Goal: Task Accomplishment & Management: Use online tool/utility

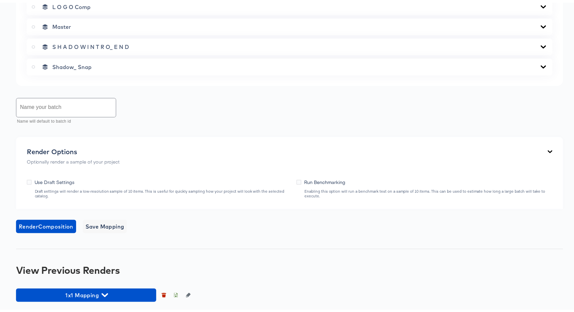
scroll to position [523, 0]
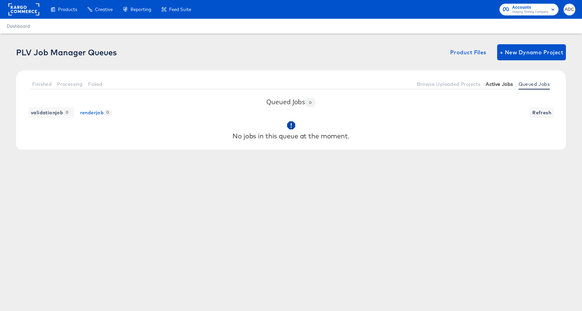
click at [500, 89] on button "Active Jobs" at bounding box center [499, 83] width 33 height 11
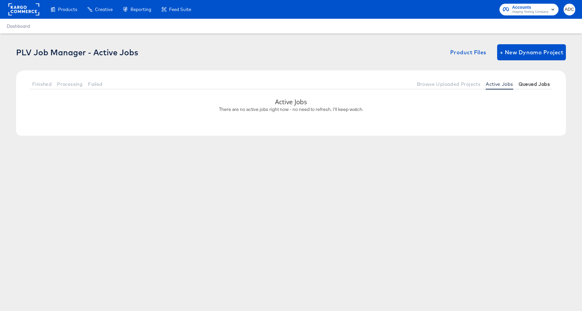
click at [529, 83] on span "Queued Jobs" at bounding box center [533, 83] width 31 height 5
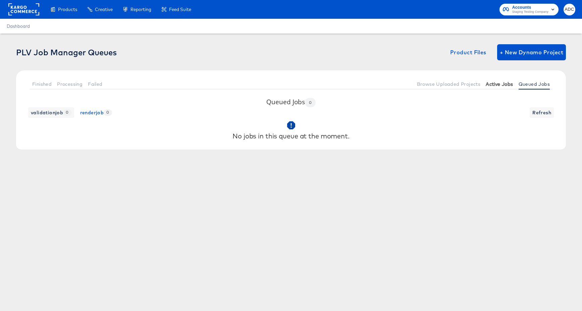
click at [500, 85] on span "Active Jobs" at bounding box center [498, 83] width 27 height 5
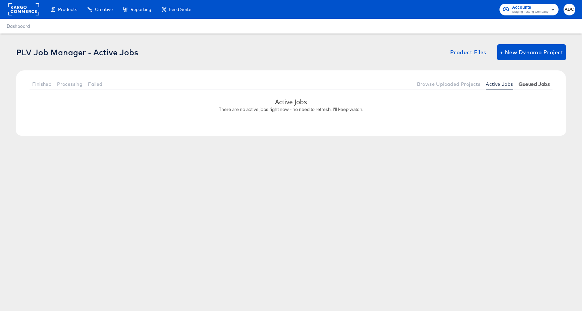
click at [540, 85] on span "Queued Jobs" at bounding box center [533, 83] width 31 height 5
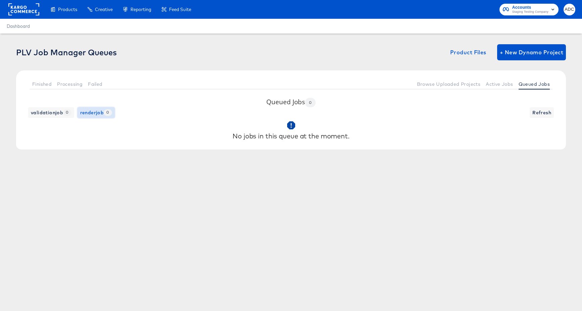
click at [95, 112] on span "renderjob 0" at bounding box center [96, 113] width 32 height 8
click at [46, 112] on span "validationjob 0" at bounding box center [51, 113] width 41 height 8
click at [76, 81] on span "Processing" at bounding box center [69, 83] width 25 height 5
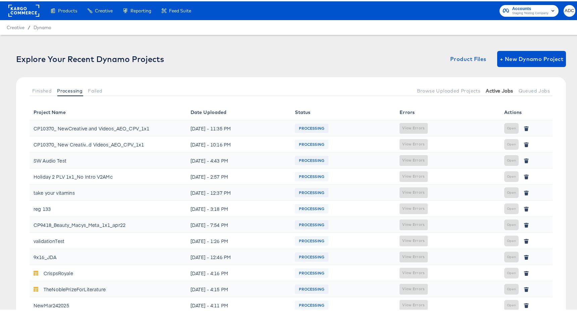
click at [494, 93] on button "Active Jobs" at bounding box center [499, 89] width 33 height 11
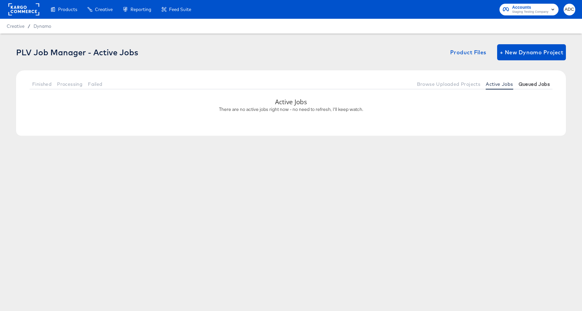
click at [531, 88] on button "Queued Jobs" at bounding box center [534, 83] width 37 height 11
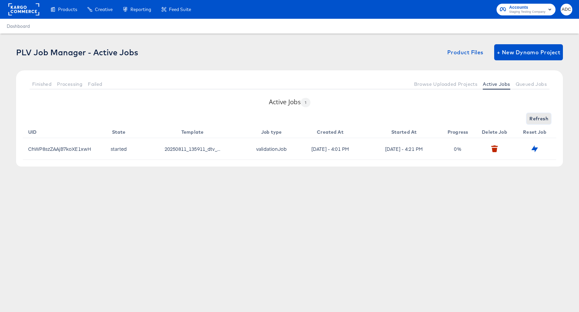
click at [538, 123] on span "Refresh" at bounding box center [538, 119] width 19 height 8
click at [538, 121] on span "Refresh" at bounding box center [538, 119] width 19 height 8
click at [538, 121] on div "Refreshing..." at bounding box center [289, 118] width 533 height 11
click at [538, 121] on span "Refresh" at bounding box center [538, 119] width 19 height 8
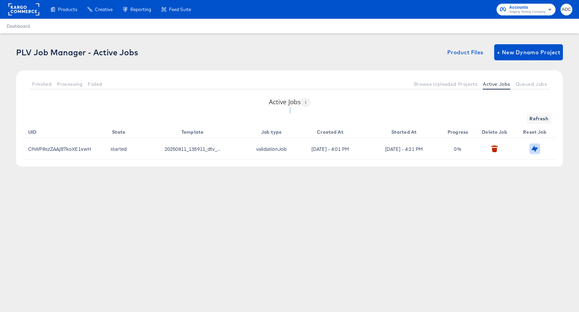
click at [535, 151] on icon "button" at bounding box center [535, 149] width 6 height 6
click at [562, 22] on div "Error updating job to queued" at bounding box center [511, 21] width 111 height 17
click at [559, 21] on icon "button" at bounding box center [558, 21] width 2 height 2
click at [534, 88] on button "Queued Jobs" at bounding box center [531, 83] width 37 height 11
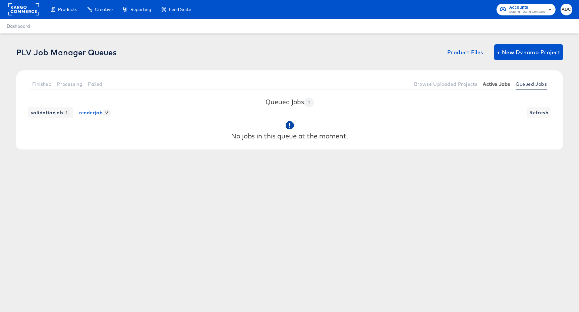
click at [491, 88] on button "Active Jobs" at bounding box center [496, 83] width 33 height 11
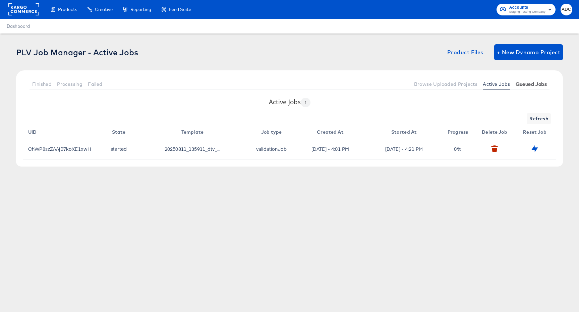
click at [538, 85] on span "Queued Jobs" at bounding box center [531, 83] width 31 height 5
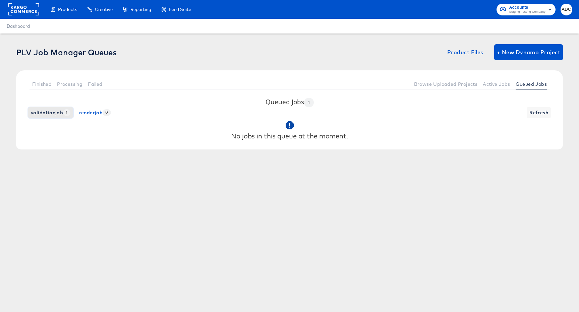
click at [47, 115] on span "validationjob 1" at bounding box center [51, 113] width 40 height 8
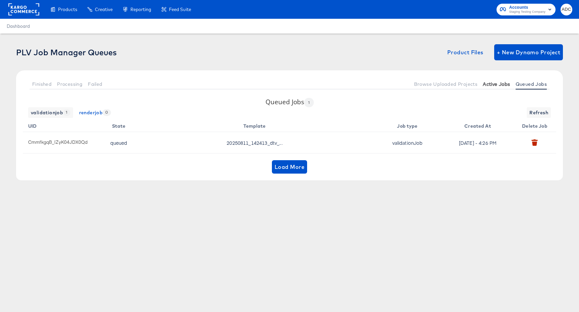
click at [497, 83] on span "Active Jobs" at bounding box center [496, 83] width 27 height 5
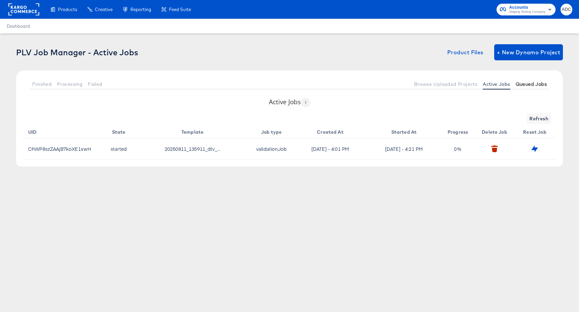
click at [527, 83] on span "Queued Jobs" at bounding box center [531, 83] width 31 height 5
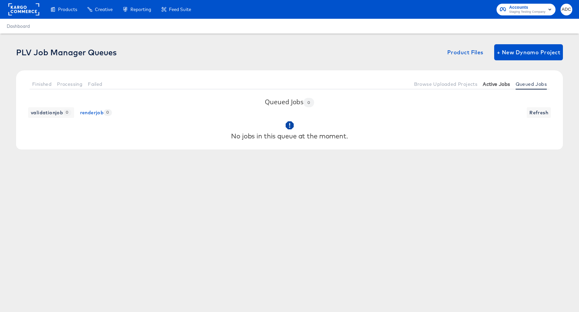
click at [494, 84] on span "Active Jobs" at bounding box center [496, 83] width 27 height 5
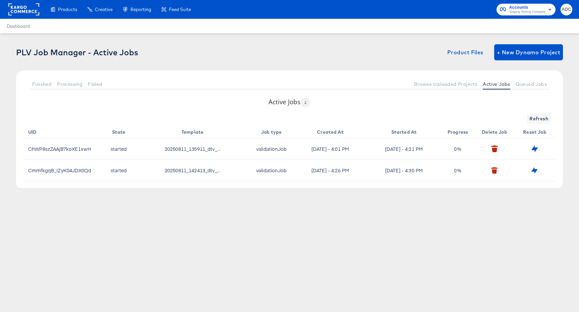
click at [537, 143] on td at bounding box center [536, 148] width 40 height 21
click at [536, 148] on icon "button" at bounding box center [535, 149] width 6 height 6
drag, startPoint x: 532, startPoint y: 171, endPoint x: 533, endPoint y: 167, distance: 3.6
click at [532, 170] on div "Error updating job to queued" at bounding box center [511, 144] width 124 height 276
click at [558, 23] on div at bounding box center [555, 23] width 11 height 11
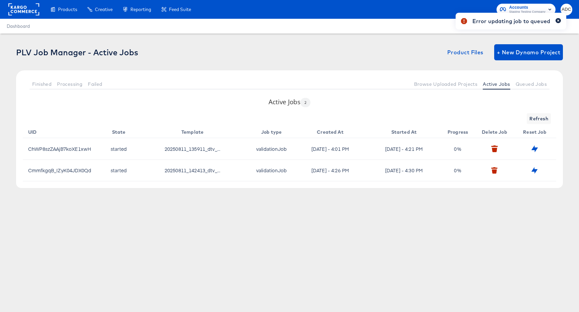
click at [558, 21] on icon "button" at bounding box center [558, 21] width 3 height 4
click at [532, 166] on button "button" at bounding box center [534, 170] width 10 height 10
click at [527, 80] on div "Error updating job to queued" at bounding box center [511, 144] width 124 height 276
click at [528, 82] on div "Error updating job to queued" at bounding box center [511, 144] width 124 height 276
click at [528, 87] on div "Error updating job to queued" at bounding box center [511, 144] width 124 height 276
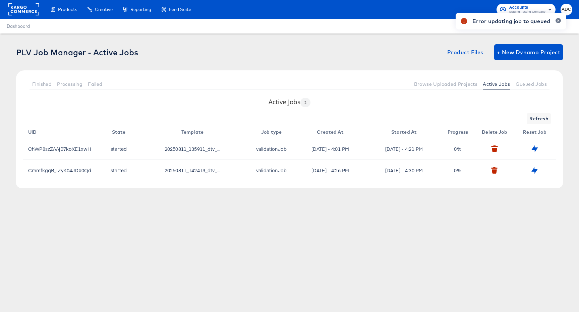
click at [529, 84] on div "Error updating job to queued" at bounding box center [511, 144] width 124 height 276
click at [562, 19] on div "Error updating job to queued" at bounding box center [511, 21] width 111 height 17
drag, startPoint x: 558, startPoint y: 20, endPoint x: 559, endPoint y: 25, distance: 5.5
click at [558, 20] on icon "button" at bounding box center [558, 21] width 3 height 4
click at [532, 81] on span "Queued Jobs" at bounding box center [531, 83] width 31 height 5
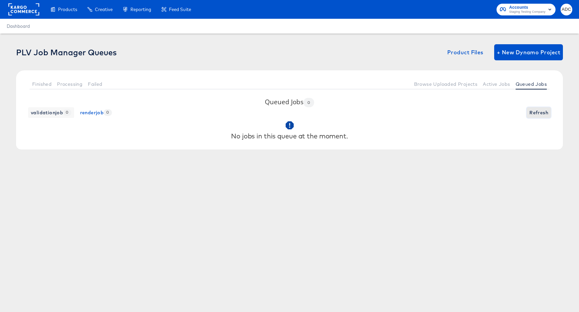
click at [533, 114] on span "Refresh" at bounding box center [538, 113] width 19 height 8
click at [533, 113] on div "validationjob 0 renderjob 0 Refresh" at bounding box center [289, 112] width 533 height 11
click at [533, 113] on span "Refresh" at bounding box center [538, 113] width 19 height 8
click at [495, 81] on span "Active Jobs" at bounding box center [496, 83] width 27 height 5
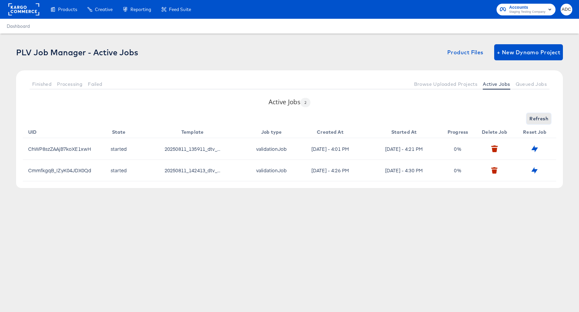
click at [543, 120] on span "Refresh" at bounding box center [538, 119] width 19 height 8
click at [530, 115] on span "Refresh" at bounding box center [538, 119] width 19 height 8
click at [536, 144] on button "button" at bounding box center [534, 148] width 10 height 10
click at [560, 20] on button "button" at bounding box center [558, 20] width 5 height 5
click at [531, 78] on button "Queued Jobs" at bounding box center [531, 83] width 37 height 11
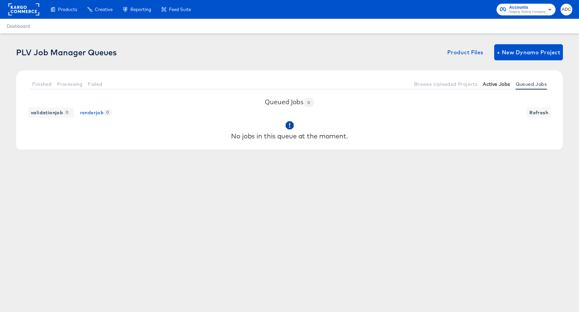
click at [503, 85] on span "Active Jobs" at bounding box center [496, 83] width 27 height 5
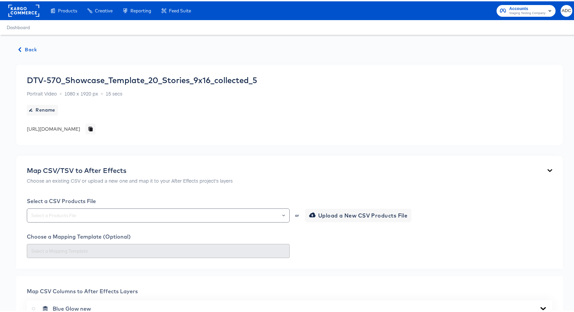
click at [149, 77] on div "DTV-570_Showcase_Template_20_Stories_9x16_collected_5" at bounding box center [142, 78] width 230 height 9
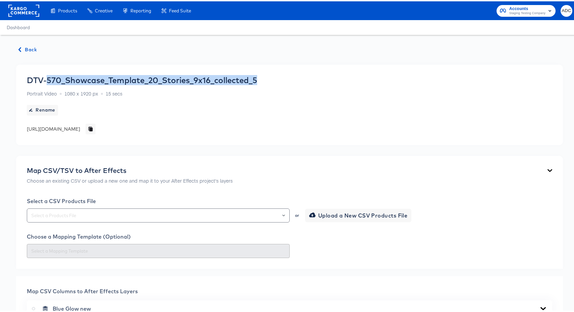
click at [149, 77] on div "DTV-570_Showcase_Template_20_Stories_9x16_collected_5" at bounding box center [142, 78] width 230 height 9
click at [27, 79] on div "DTV-570_Showcase_Template_20_Stories_9x16_collected_5" at bounding box center [142, 78] width 230 height 9
copy div "DTV-570_Showcase_Template_20_Stories_9x16_collected_5"
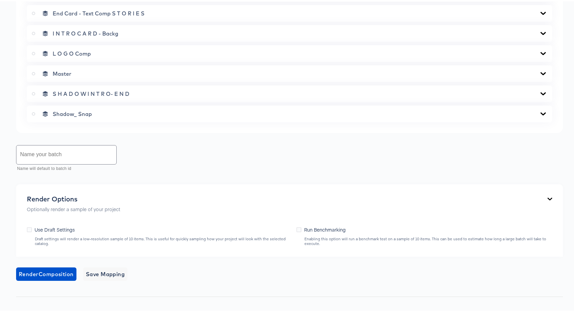
scroll to position [254, 0]
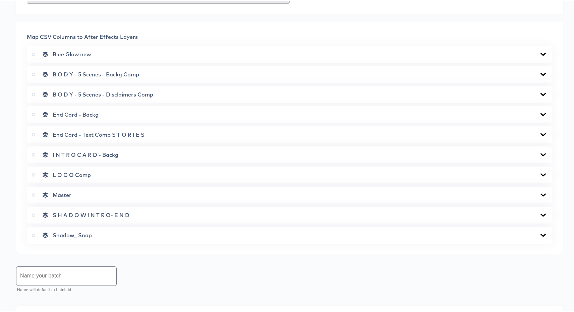
click at [35, 195] on label at bounding box center [35, 193] width 6 height 7
click at [0, 0] on input "radio" at bounding box center [0, 0] width 0 height 0
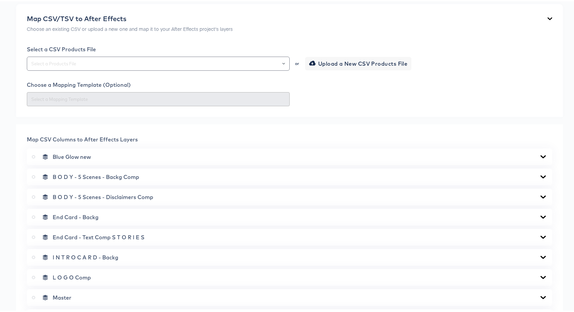
scroll to position [132, 0]
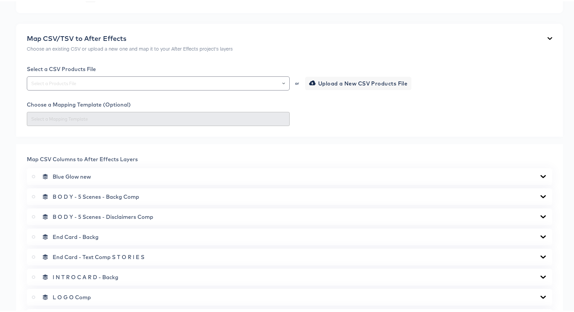
click at [96, 72] on div "Select a CSV Products File or Upload a New CSV Products File" at bounding box center [289, 76] width 525 height 25
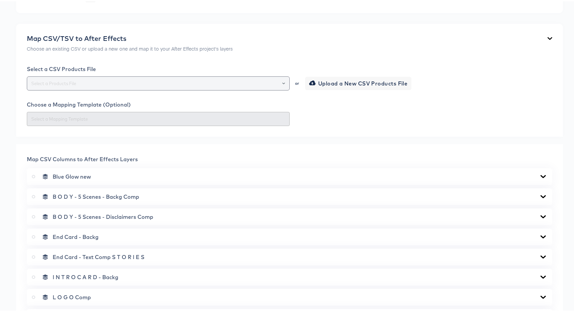
click at [96, 83] on input "text" at bounding box center [158, 82] width 257 height 8
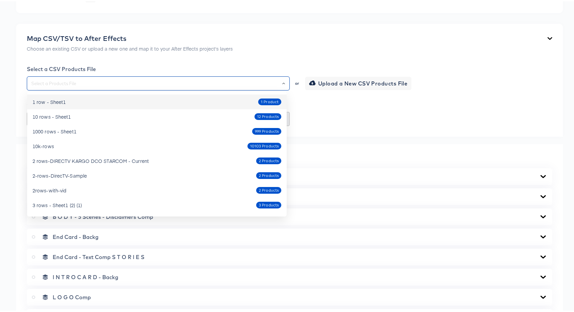
click at [56, 100] on div "1 row - Sheet1" at bounding box center [49, 100] width 33 height 7
type input "1 row - Sheet1"
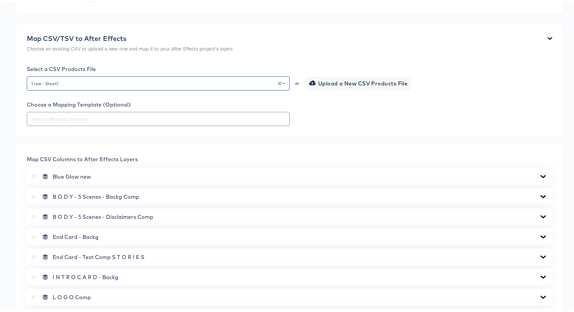
click at [11, 175] on div "Back DTV-570_Showcase_Template_20_Stories_9x16_collected_5 Portrait Video 1080 …" at bounding box center [289, 249] width 579 height 696
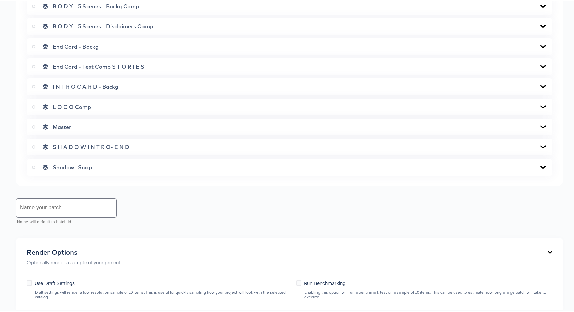
scroll to position [355, 0]
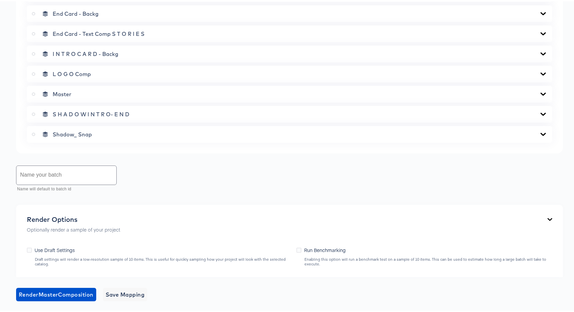
click at [41, 179] on input "text" at bounding box center [66, 174] width 100 height 19
type input "1 row no mapping"
click at [54, 291] on span "Render Master Composition" at bounding box center [56, 293] width 75 height 9
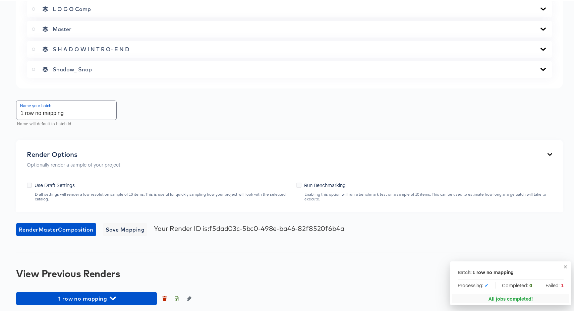
scroll to position [423, 0]
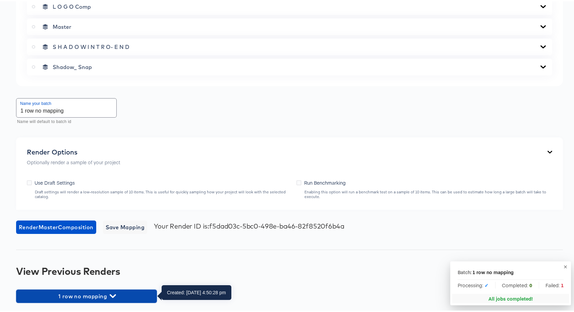
click at [114, 290] on span "1 row no mapping" at bounding box center [86, 294] width 134 height 9
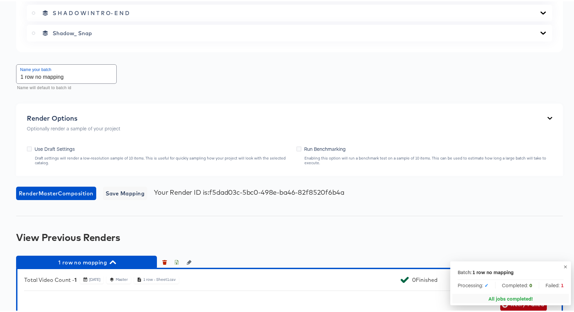
scroll to position [460, 0]
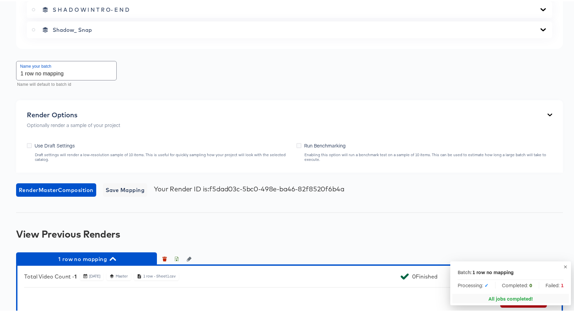
drag, startPoint x: 563, startPoint y: 264, endPoint x: 554, endPoint y: 256, distance: 12.1
click at [563, 265] on button "button" at bounding box center [566, 266] width 8 height 8
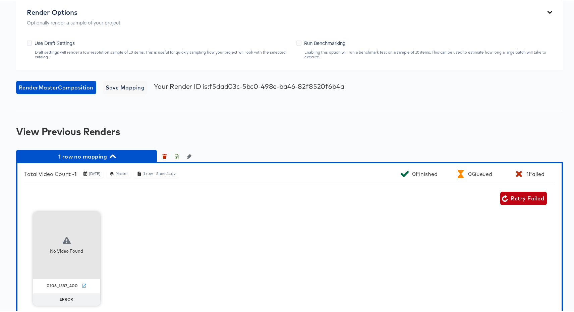
scroll to position [573, 0]
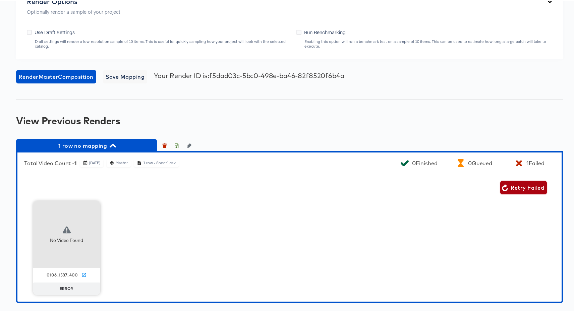
click at [510, 182] on span "Retry Failed" at bounding box center [523, 186] width 41 height 9
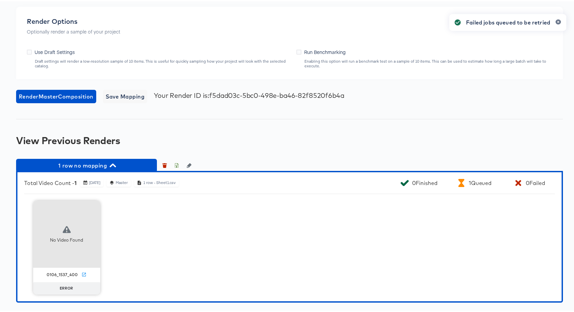
scroll to position [553, 0]
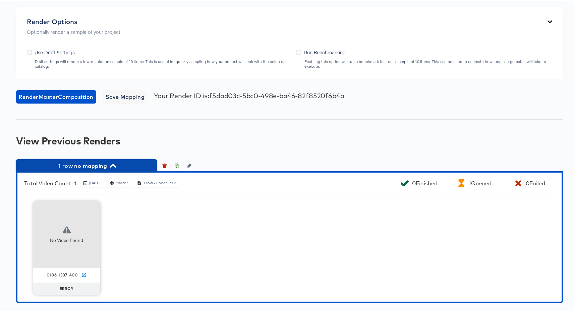
click at [100, 166] on span "1 row no mapping" at bounding box center [86, 164] width 134 height 9
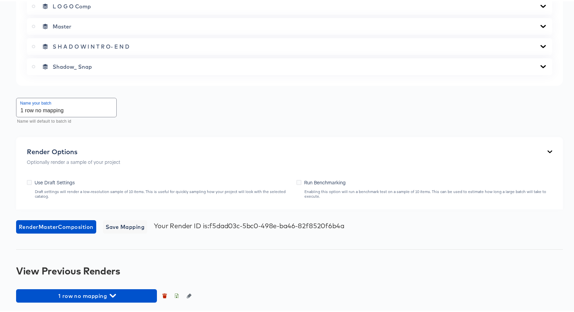
scroll to position [423, 0]
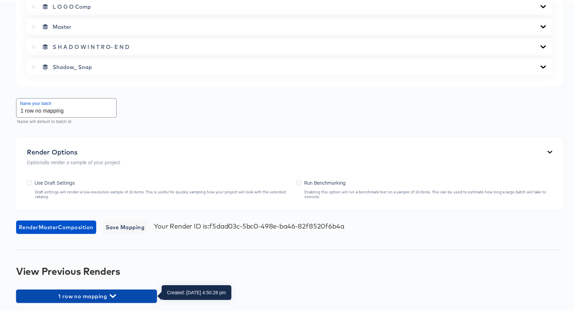
click at [69, 295] on span "1 row no mapping" at bounding box center [86, 294] width 134 height 9
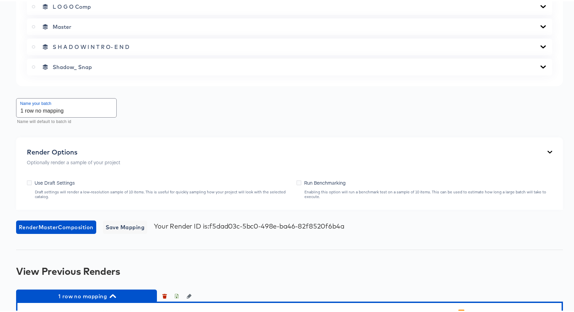
scroll to position [553, 0]
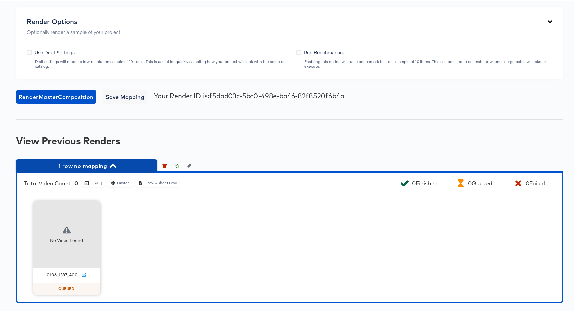
click at [82, 166] on span "1 row no mapping" at bounding box center [86, 164] width 134 height 9
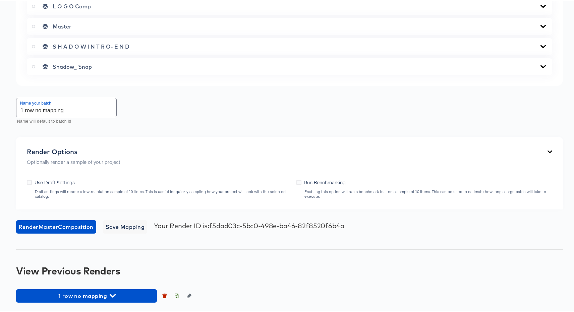
scroll to position [423, 0]
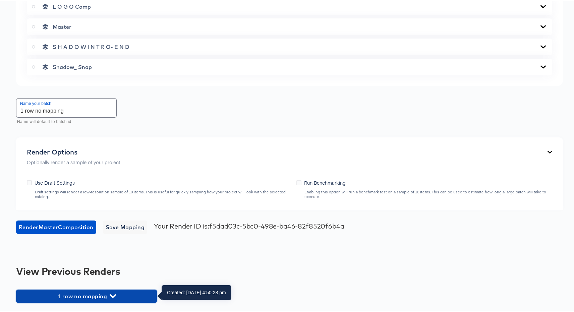
click at [115, 297] on icon "button" at bounding box center [113, 295] width 6 height 6
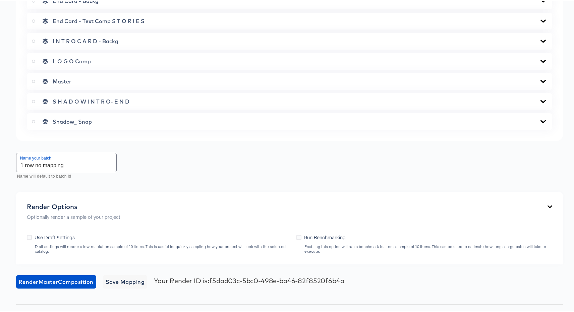
scroll to position [382, 0]
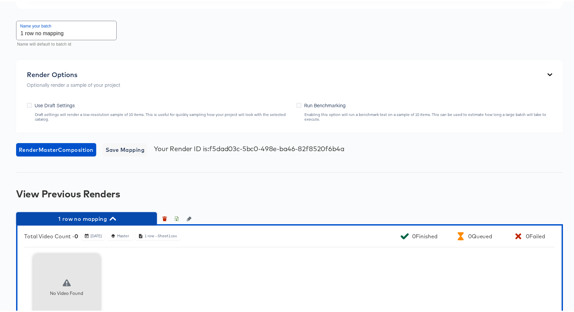
click at [88, 219] on span "1 row no mapping" at bounding box center [86, 217] width 134 height 9
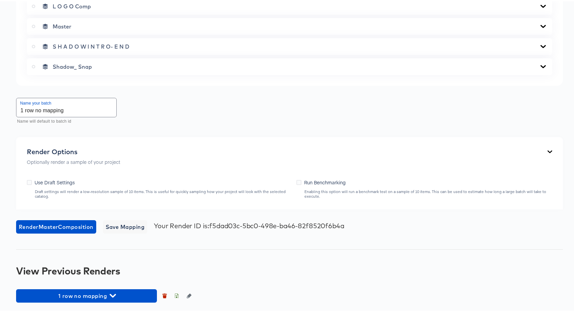
scroll to position [423, 0]
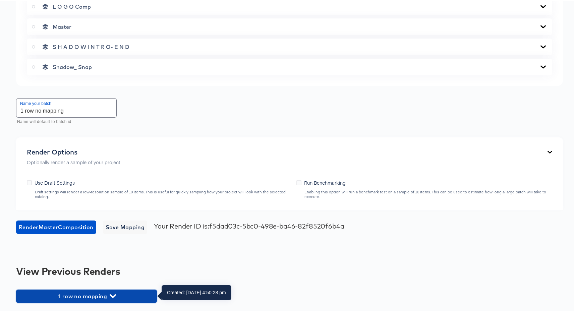
click at [114, 292] on icon "button" at bounding box center [113, 295] width 6 height 6
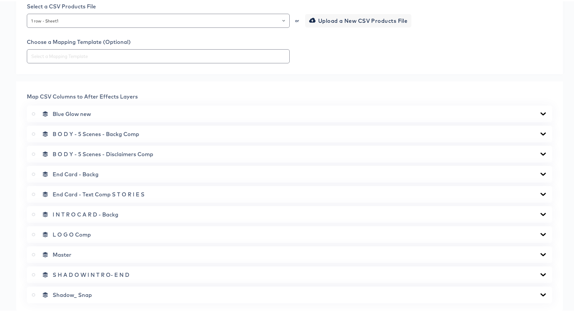
scroll to position [239, 0]
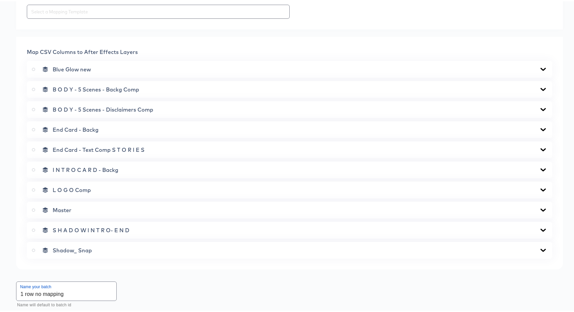
click at [118, 87] on span "B O D Y - 5 Scenes - Backg Comp" at bounding box center [96, 88] width 87 height 7
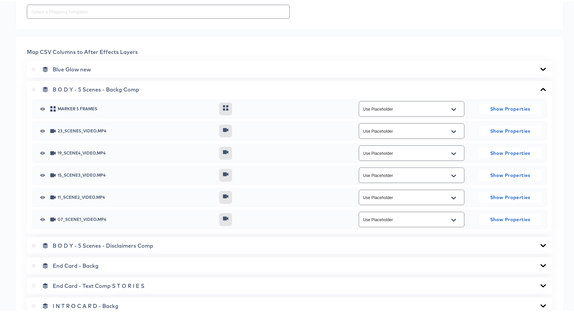
click at [380, 125] on div "Use Placeholder" at bounding box center [412, 129] width 106 height 15
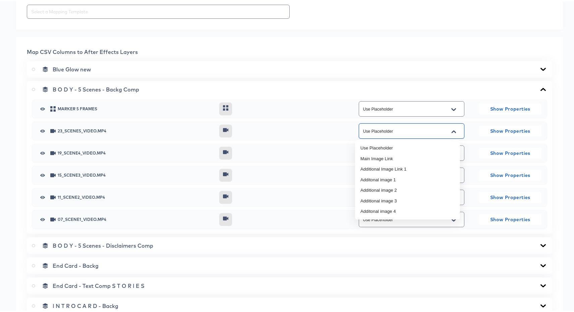
click at [414, 131] on input "Use Placeholder" at bounding box center [406, 130] width 89 height 8
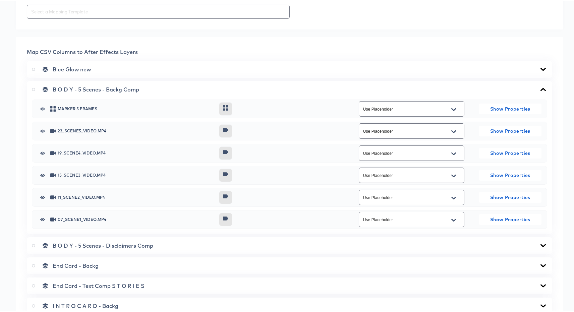
click at [318, 96] on div "B O D Y - 5 Scenes - Backg Comp marker 5 Frames Use Placeholder Show Properties…" at bounding box center [289, 156] width 525 height 153
click at [290, 94] on div "B O D Y - 5 Scenes - Backg Comp marker 5 Frames Use Placeholder Show Properties…" at bounding box center [289, 156] width 525 height 153
click at [288, 91] on div "B O D Y - 5 Scenes - Backg Comp" at bounding box center [289, 88] width 515 height 7
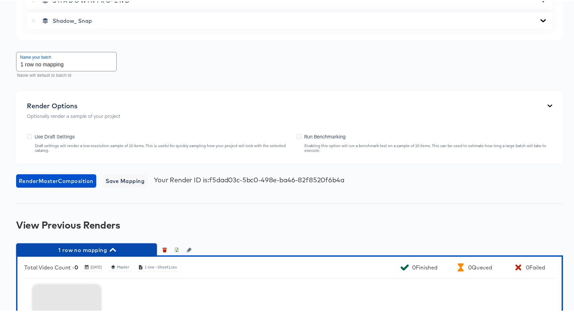
click at [88, 251] on span "1 row no mapping" at bounding box center [86, 248] width 134 height 9
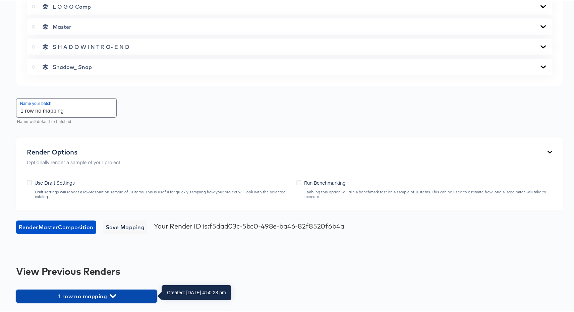
click at [83, 291] on span "1 row no mapping" at bounding box center [86, 294] width 134 height 9
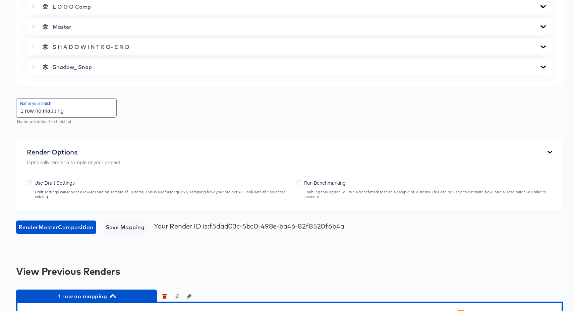
scroll to position [553, 0]
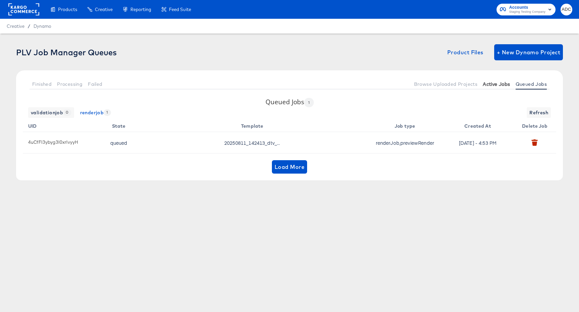
click at [487, 83] on span "Active Jobs" at bounding box center [496, 83] width 27 height 5
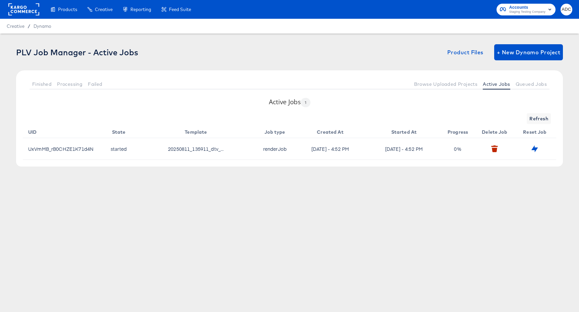
click at [257, 221] on div "Products Products Product Catalogs Enhance Your Product Catalog, Map Them to Pu…" at bounding box center [289, 156] width 579 height 312
click at [537, 120] on span "Refresh" at bounding box center [538, 119] width 19 height 8
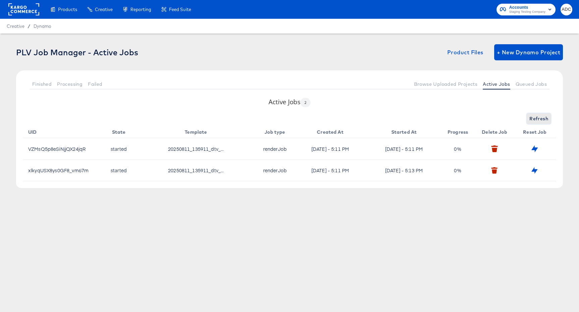
click at [537, 122] on span "Refresh" at bounding box center [538, 119] width 19 height 8
click at [54, 169] on td "xlkyqUSX8ys0GF8_vm67m" at bounding box center [63, 170] width 80 height 21
click at [361, 257] on div "Products Products Product Catalogs Enhance Your Product Catalog, Map Them to Pu…" at bounding box center [289, 156] width 579 height 312
click at [538, 118] on span "Refresh" at bounding box center [538, 119] width 19 height 8
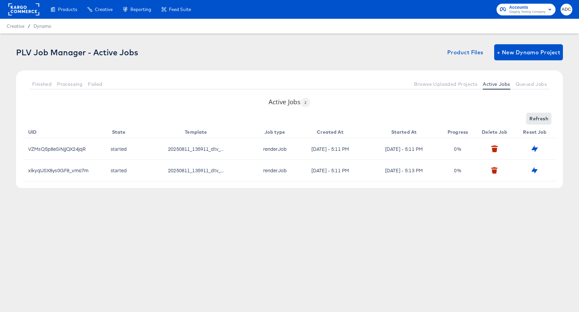
click at [538, 118] on span "Refresh" at bounding box center [538, 119] width 19 height 8
click at [531, 88] on button "Queued Jobs" at bounding box center [531, 83] width 37 height 11
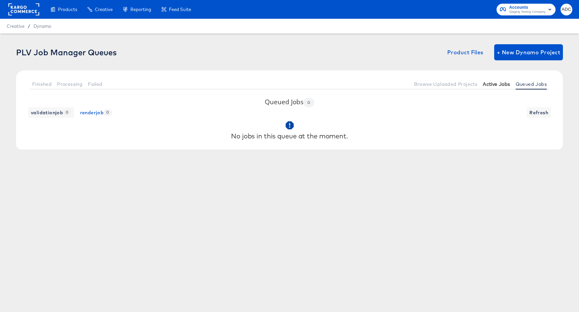
click at [501, 82] on span "Active Jobs" at bounding box center [496, 83] width 27 height 5
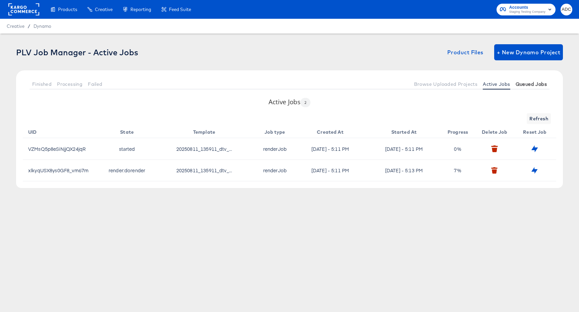
click at [532, 85] on span "Queued Jobs" at bounding box center [531, 83] width 31 height 5
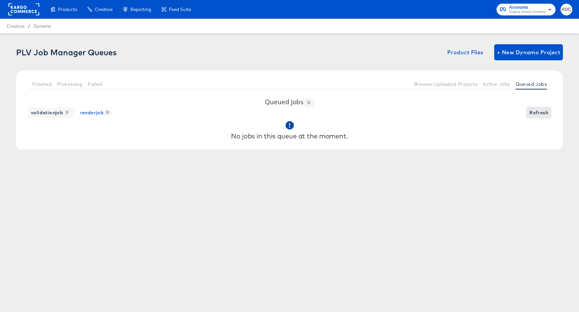
click at [530, 115] on span "Refresh" at bounding box center [538, 113] width 19 height 8
click at [539, 111] on span "Refresh" at bounding box center [538, 113] width 19 height 8
click at [495, 87] on button "Active Jobs" at bounding box center [496, 83] width 33 height 11
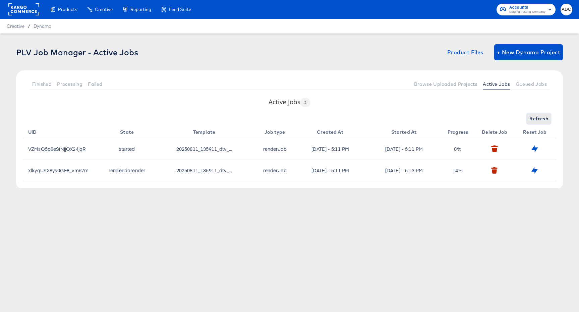
click at [538, 116] on span "Refresh" at bounding box center [538, 119] width 19 height 8
click at [538, 116] on span "Refreshing..." at bounding box center [533, 119] width 31 height 8
click at [536, 117] on span "Refresh" at bounding box center [538, 119] width 19 height 8
click at [521, 84] on span "Queued Jobs" at bounding box center [531, 83] width 31 height 5
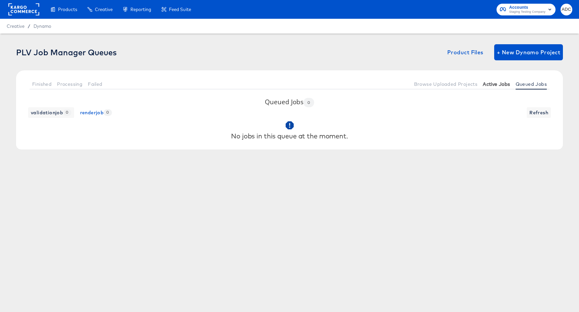
click at [498, 83] on span "Active Jobs" at bounding box center [496, 83] width 27 height 5
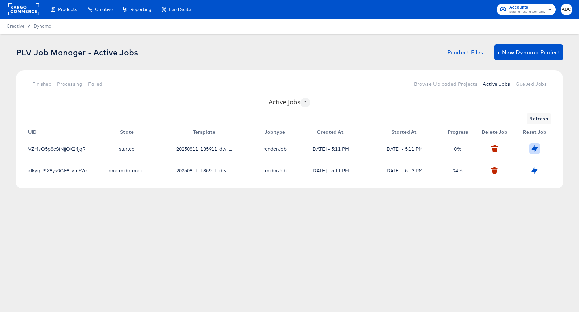
click at [535, 149] on icon "button" at bounding box center [535, 149] width 6 height 6
click at [532, 171] on div "Error updating job to queued" at bounding box center [511, 144] width 124 height 276
click at [557, 22] on icon "button" at bounding box center [558, 21] width 3 height 4
click at [534, 171] on icon "button" at bounding box center [535, 170] width 6 height 6
click at [527, 80] on div "Error updating job to queued" at bounding box center [511, 144] width 124 height 276
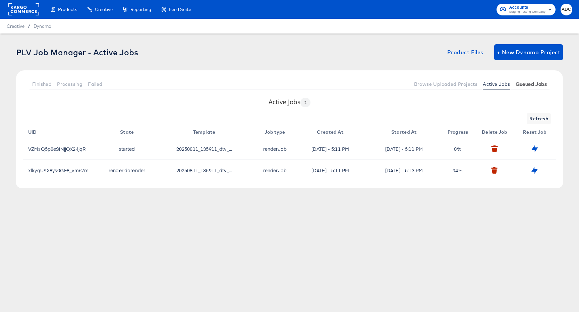
click at [525, 83] on span "Queued Jobs" at bounding box center [531, 83] width 31 height 5
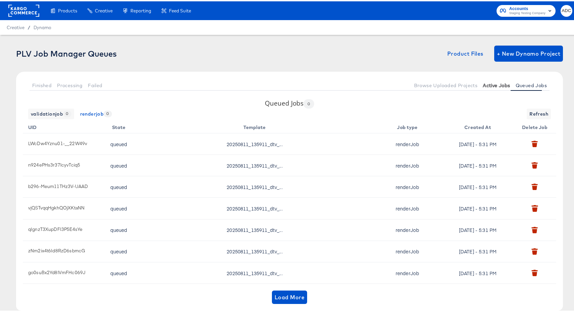
click at [483, 85] on span "Active Jobs" at bounding box center [496, 83] width 27 height 5
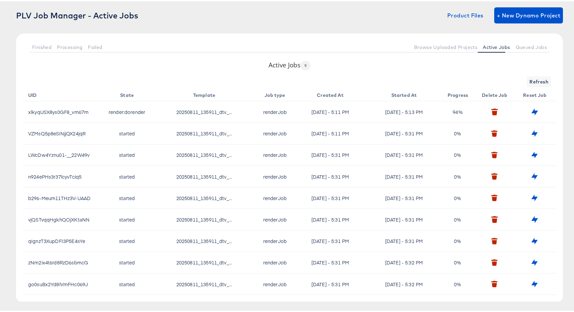
scroll to position [47, 0]
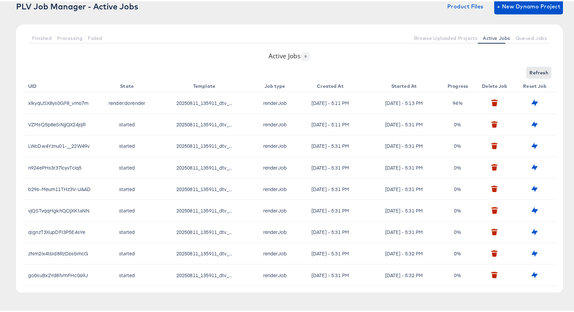
click at [529, 72] on span "Refresh" at bounding box center [538, 71] width 19 height 8
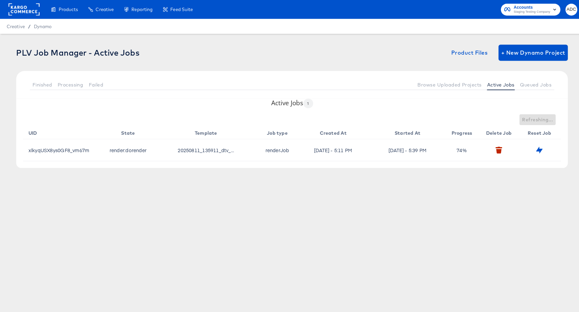
scroll to position [0, 0]
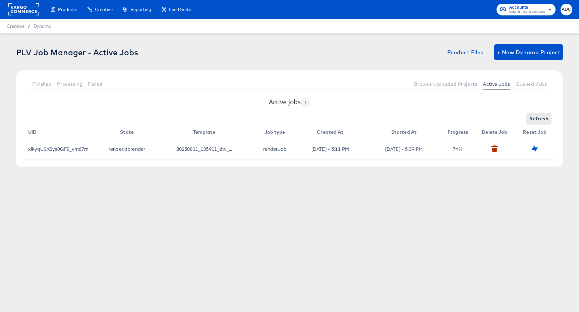
click at [538, 119] on span "Refresh" at bounding box center [538, 119] width 19 height 8
click at [537, 84] on span "Queued Jobs" at bounding box center [531, 83] width 31 height 5
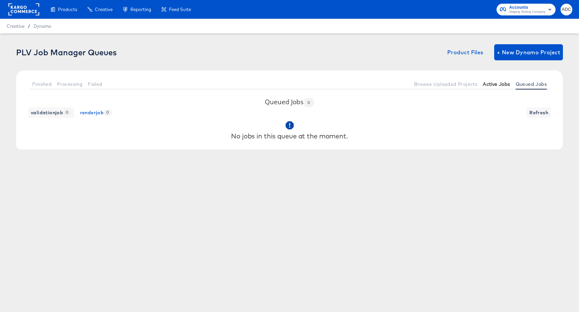
click at [503, 83] on span "Active Jobs" at bounding box center [496, 83] width 27 height 5
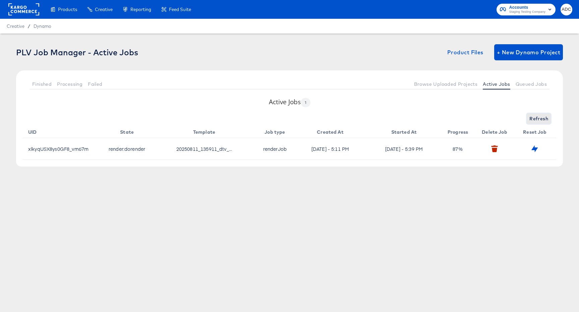
click at [549, 115] on button "Refresh" at bounding box center [539, 118] width 24 height 11
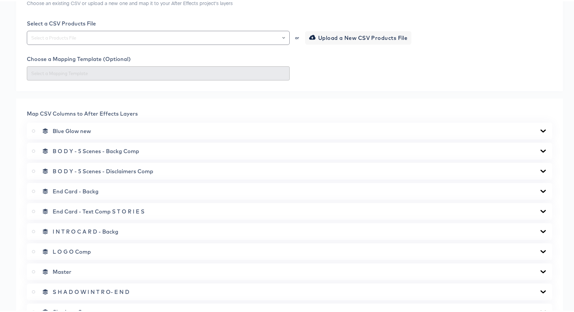
scroll to position [423, 0]
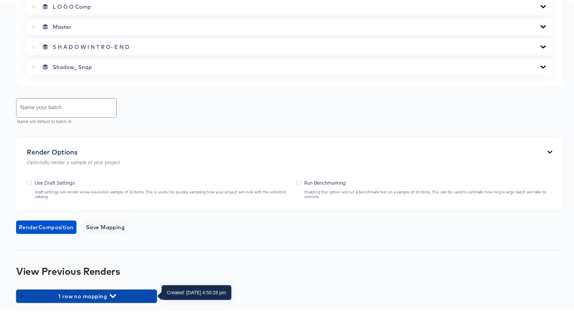
click at [72, 296] on span "1 row no mapping" at bounding box center [86, 294] width 134 height 9
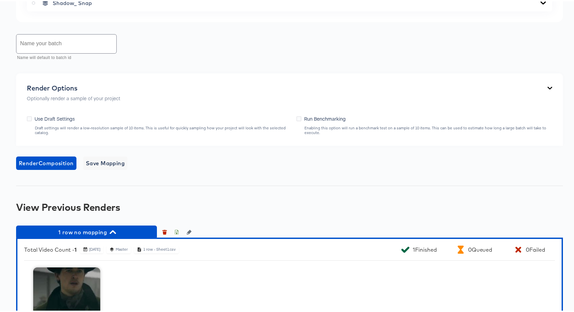
scroll to position [553, 0]
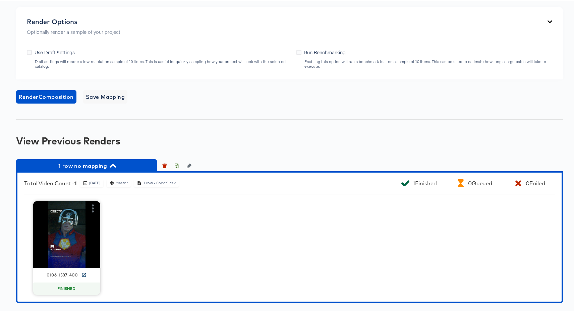
click at [81, 273] on icon at bounding box center [83, 273] width 5 height 5
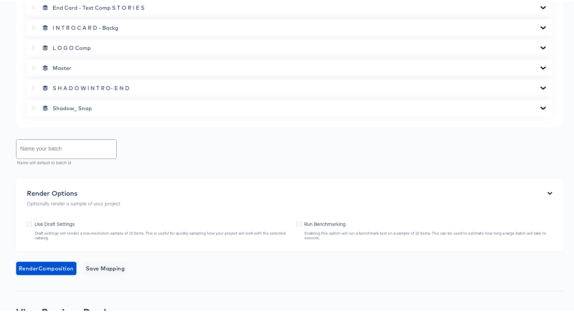
scroll to position [443, 0]
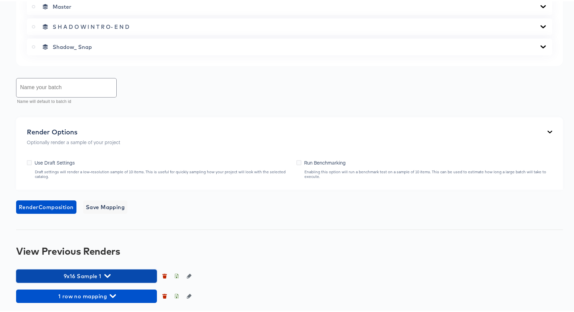
click at [83, 278] on span "9x16 Sample 1" at bounding box center [86, 274] width 134 height 9
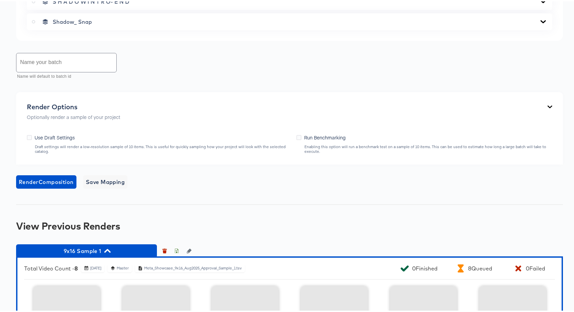
scroll to position [572, 0]
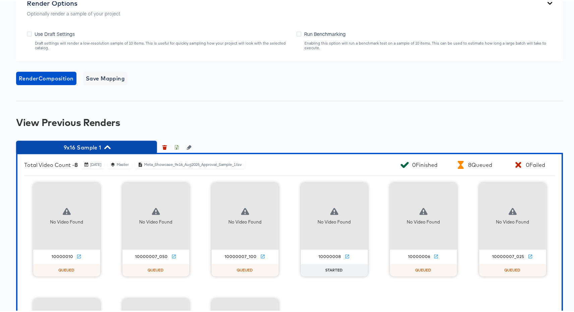
click at [122, 145] on span "9x16 Sample 1" at bounding box center [86, 145] width 134 height 9
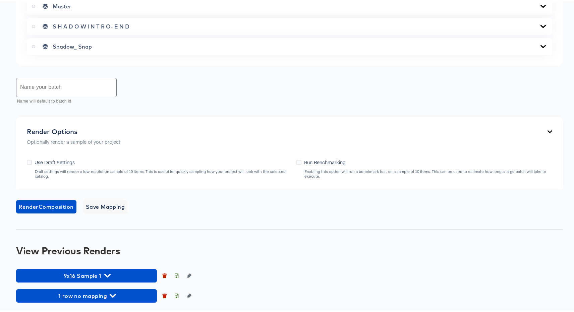
scroll to position [443, 0]
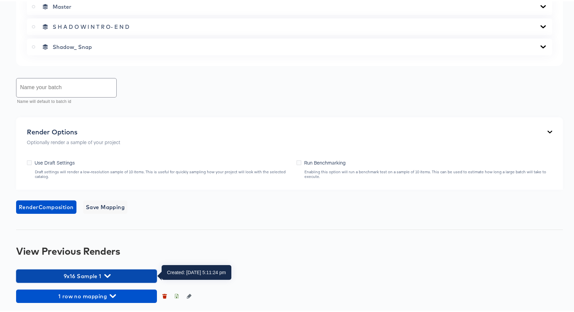
click at [114, 271] on span "9x16 Sample 1" at bounding box center [86, 274] width 134 height 9
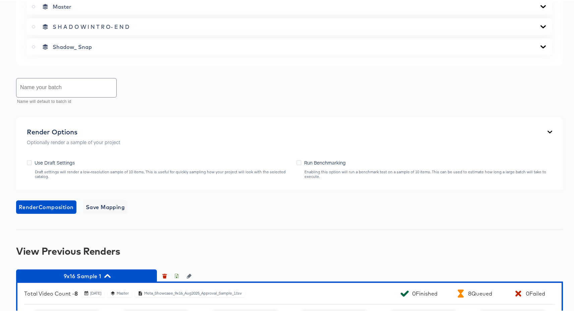
scroll to position [689, 0]
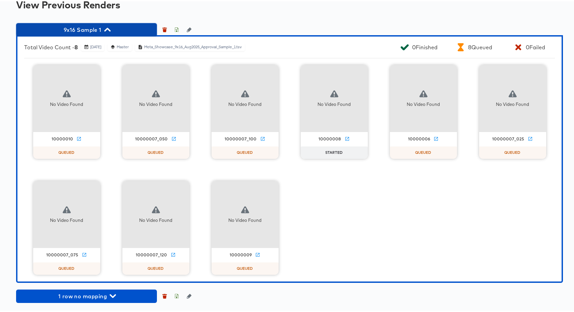
click at [94, 28] on span "9x16 Sample 1" at bounding box center [86, 28] width 134 height 9
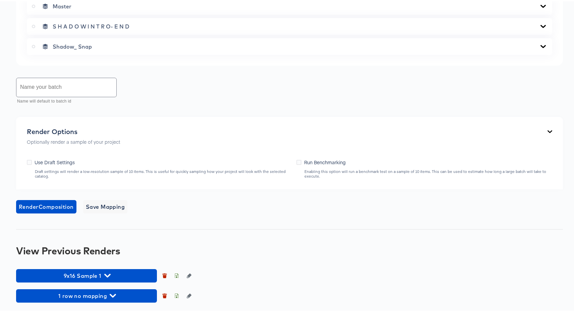
scroll to position [443, 0]
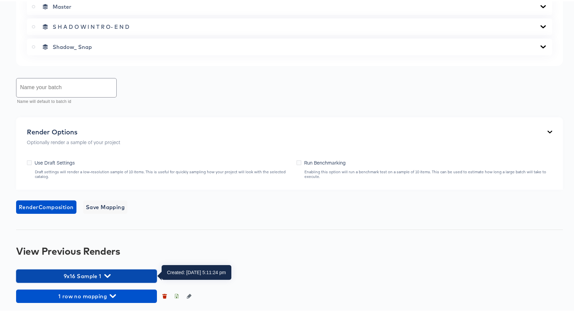
click at [88, 281] on button "9x16 Sample 1" at bounding box center [86, 274] width 141 height 13
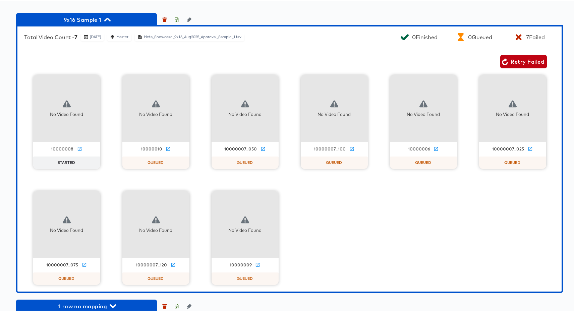
scroll to position [709, 0]
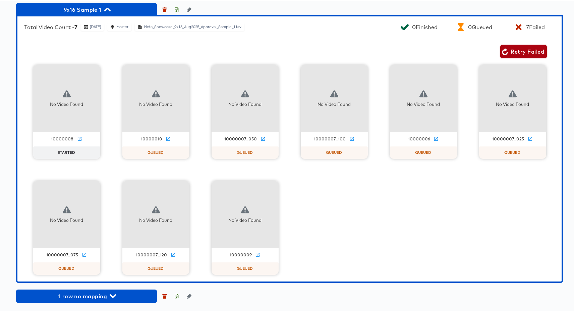
click at [512, 50] on span "Retry Failed" at bounding box center [523, 50] width 41 height 9
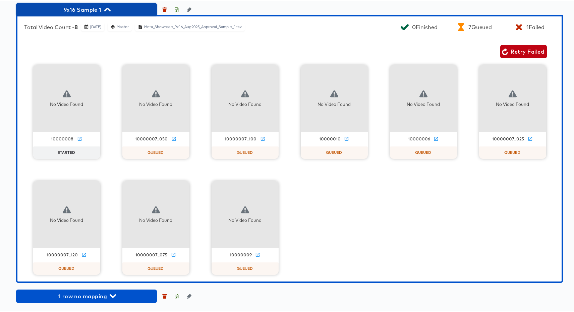
click at [108, 9] on icon "button" at bounding box center [107, 8] width 6 height 6
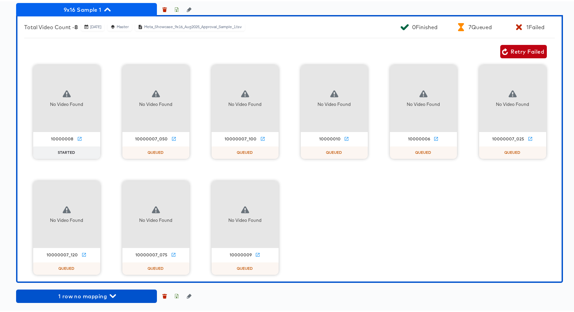
scroll to position [443, 0]
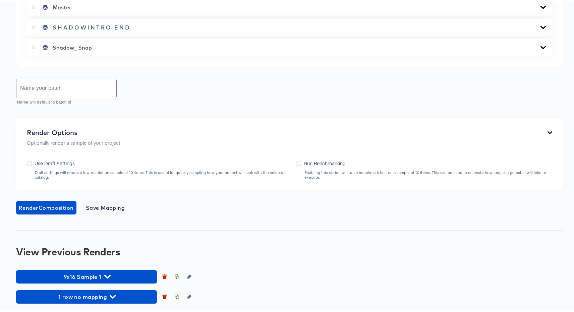
scroll to position [443, 0]
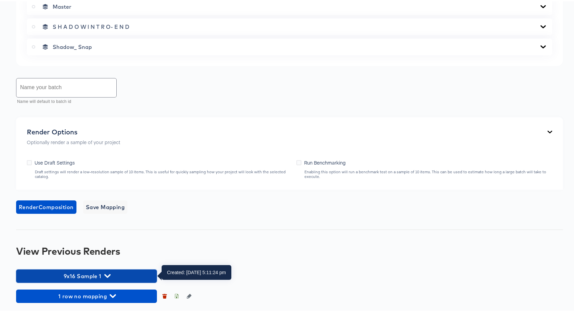
drag, startPoint x: 87, startPoint y: 275, endPoint x: 123, endPoint y: 258, distance: 40.2
click at [88, 275] on span "9x16 Sample 1" at bounding box center [86, 274] width 134 height 9
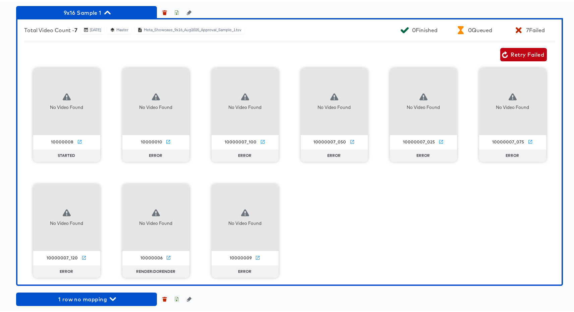
scroll to position [709, 0]
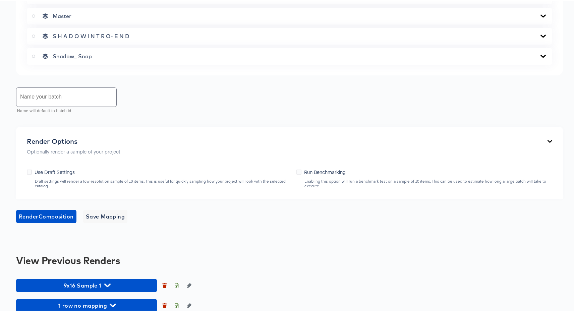
scroll to position [443, 0]
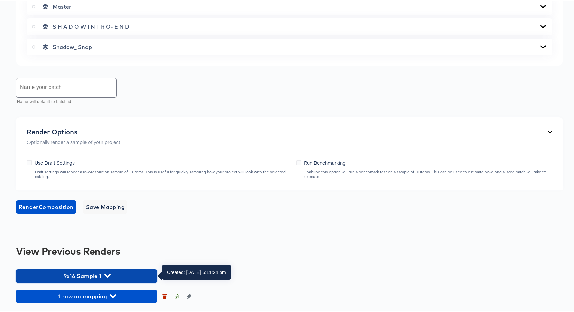
click at [107, 271] on span "9x16 Sample 1" at bounding box center [86, 274] width 134 height 9
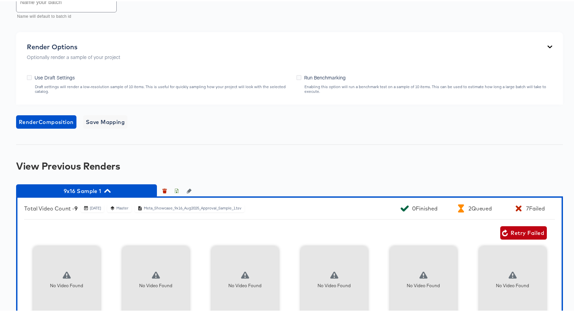
scroll to position [699, 0]
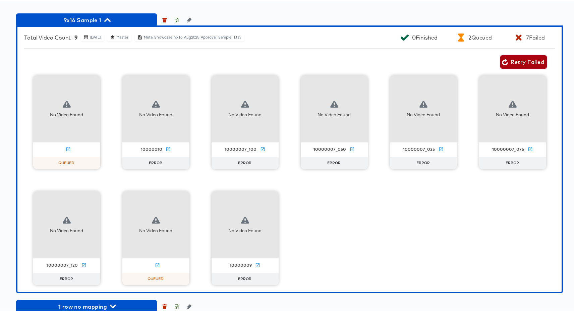
click at [513, 60] on span "Retry Failed" at bounding box center [523, 60] width 41 height 9
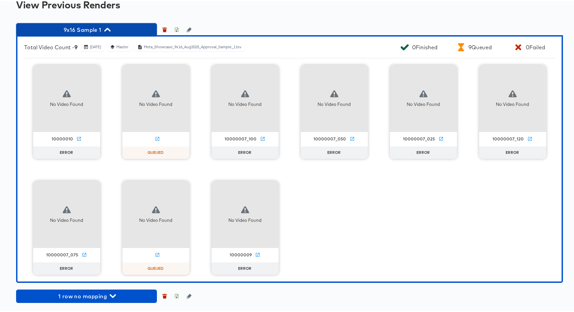
click at [107, 29] on icon "button" at bounding box center [107, 28] width 6 height 6
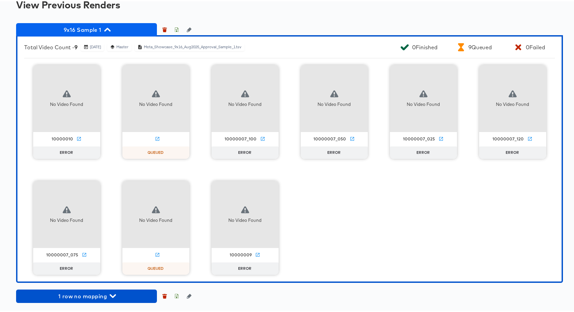
scroll to position [443, 0]
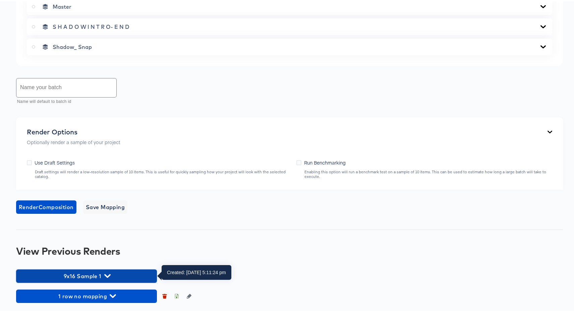
click at [79, 275] on span "9x16 Sample 1" at bounding box center [86, 274] width 134 height 9
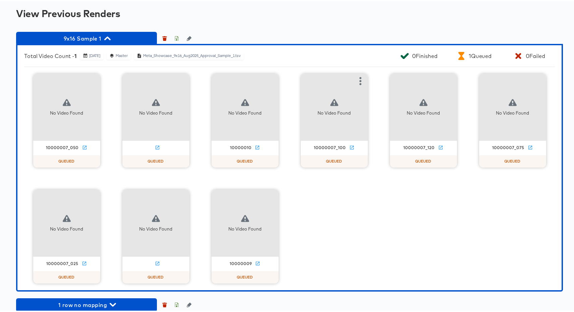
scroll to position [689, 0]
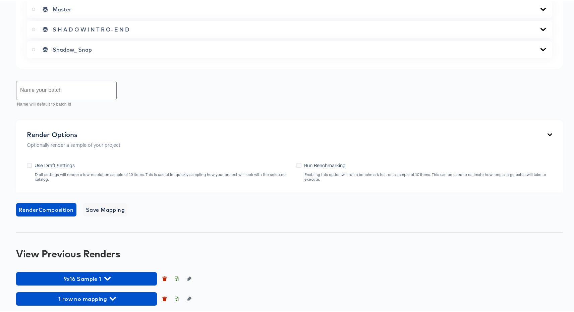
scroll to position [443, 0]
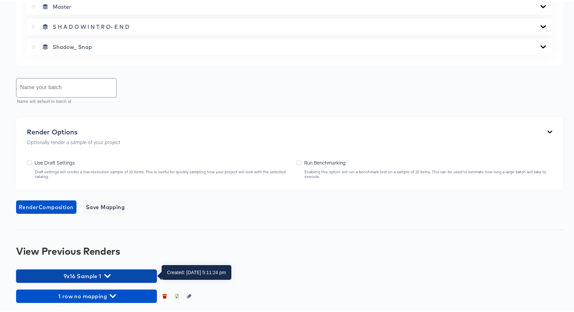
click at [104, 274] on icon "button" at bounding box center [107, 275] width 6 height 6
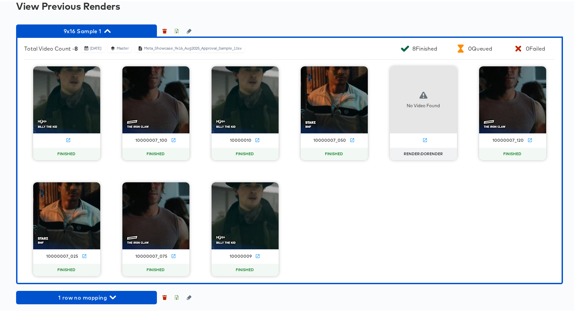
scroll to position [689, 0]
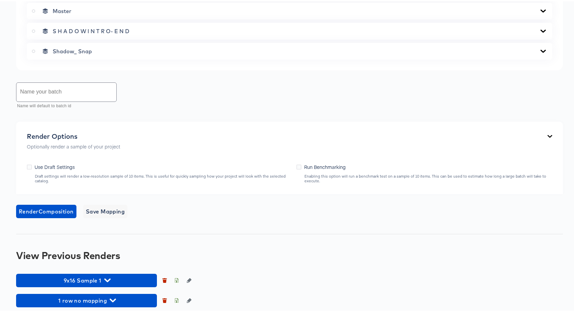
scroll to position [443, 0]
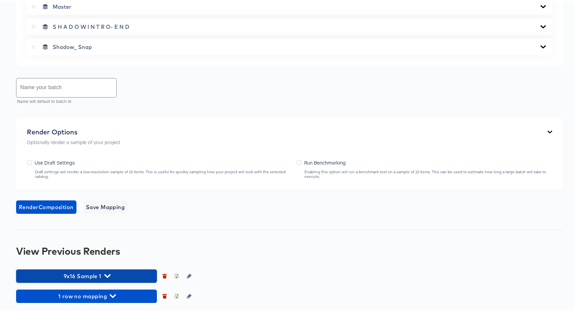
drag, startPoint x: 93, startPoint y: 278, endPoint x: 160, endPoint y: 220, distance: 88.2
click at [94, 277] on span "9x16 Sample 1" at bounding box center [86, 274] width 134 height 9
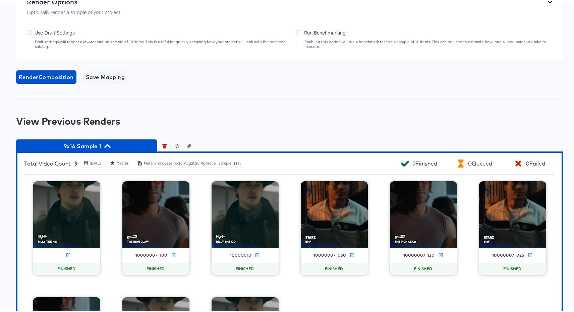
scroll to position [656, 0]
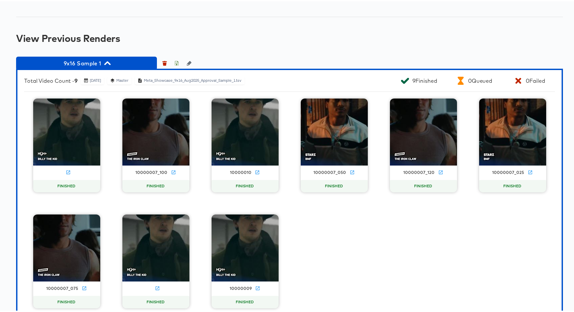
click at [81, 57] on span "9x16 Sample 1" at bounding box center [86, 61] width 134 height 9
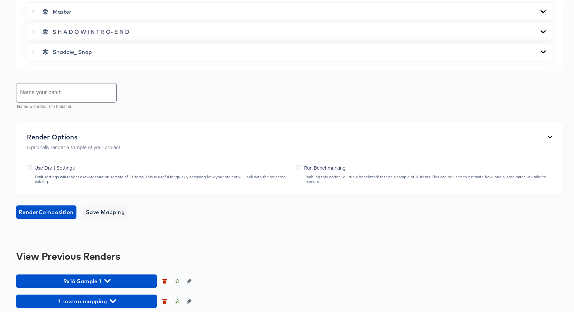
scroll to position [443, 0]
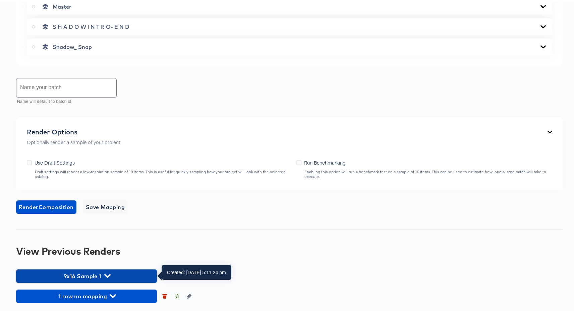
click at [92, 274] on span "9x16 Sample 1" at bounding box center [86, 274] width 134 height 9
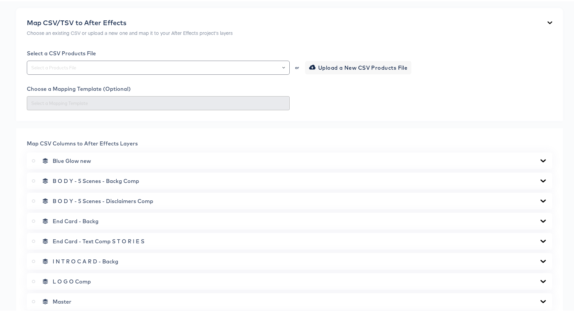
scroll to position [141, 0]
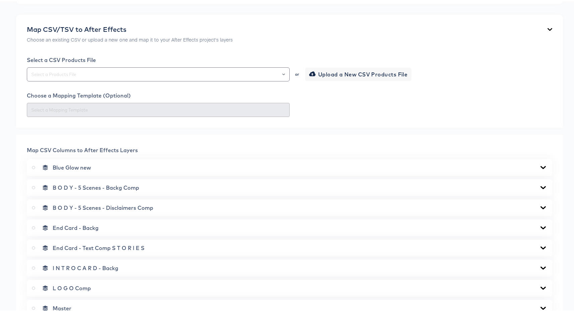
click at [49, 167] on div "Blue Glow new" at bounding box center [289, 166] width 515 height 7
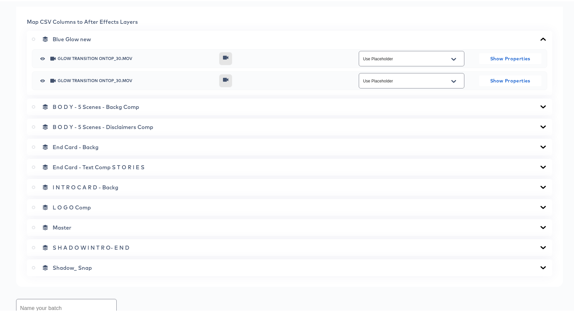
scroll to position [270, 0]
click at [84, 108] on span "B O D Y - 5 Scenes - Backg Comp" at bounding box center [96, 105] width 87 height 7
